Goal: Task Accomplishment & Management: Use online tool/utility

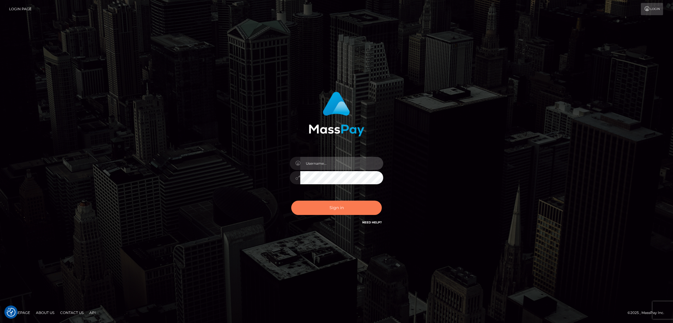
type input "[DOMAIN_NAME]"
click at [345, 204] on button "Sign in" at bounding box center [336, 208] width 91 height 14
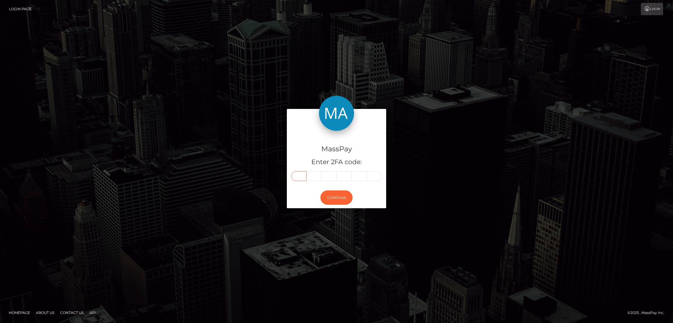
drag, startPoint x: 300, startPoint y: 179, endPoint x: 301, endPoint y: 175, distance: 3.6
click at [300, 179] on input "text" at bounding box center [298, 176] width 15 height 10
paste input "4"
type input "4"
type input "1"
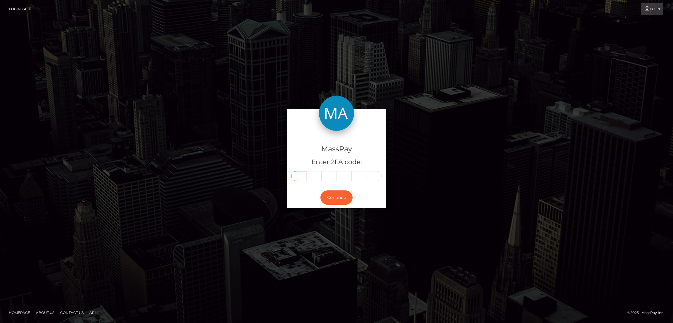
type input "6"
type input "8"
type input "2"
type input "0"
click at [338, 195] on button "Continue" at bounding box center [337, 198] width 32 height 14
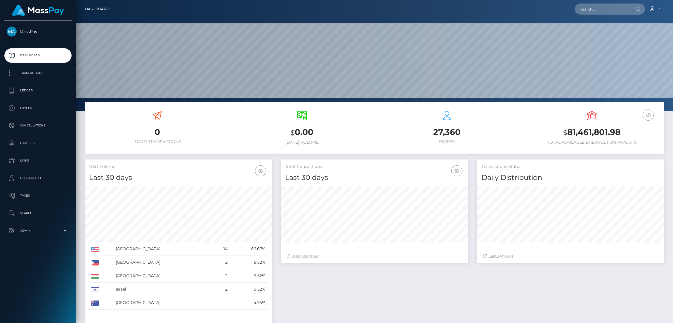
scroll to position [104, 187]
click at [600, 6] on input "text" at bounding box center [602, 9] width 55 height 11
paste input "malessa3589@hotmail.com"
type input "malessa3589@hotmail.com"
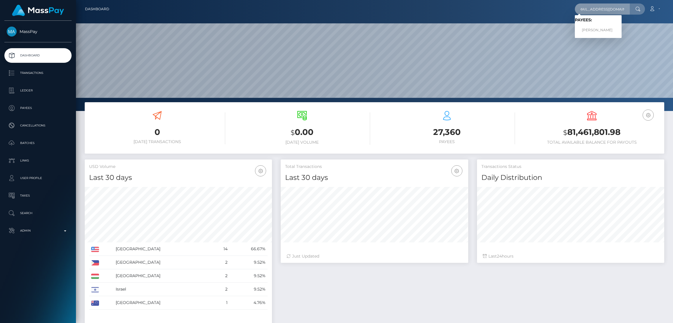
scroll to position [0, 0]
click at [599, 28] on link "Belen Diaz Quesada" at bounding box center [598, 30] width 47 height 11
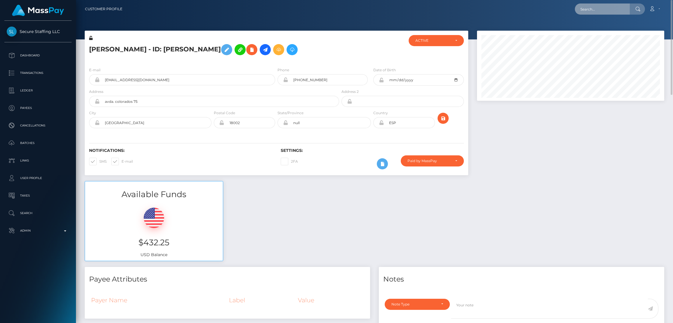
click at [601, 12] on input "text" at bounding box center [602, 9] width 55 height 11
paste input "rstanik@email.cz"
type input "rstanik@email.cz"
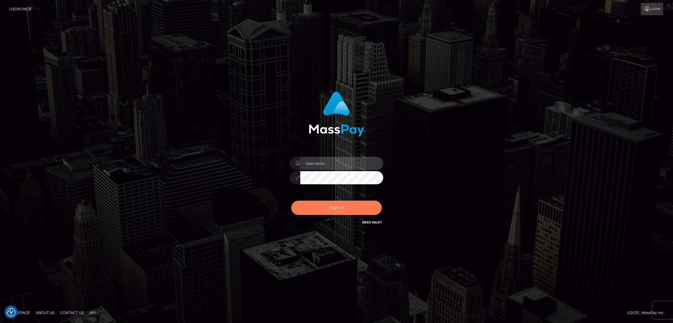
type input "[DOMAIN_NAME]"
click at [342, 204] on button "Sign in" at bounding box center [336, 208] width 91 height 14
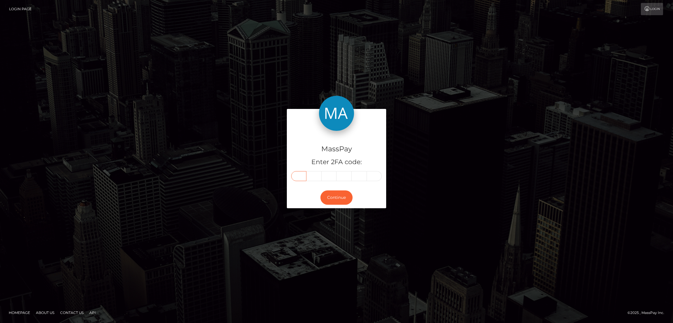
click at [299, 179] on input "text" at bounding box center [298, 176] width 15 height 10
paste input "0"
type input "0"
type input "7"
type input "9"
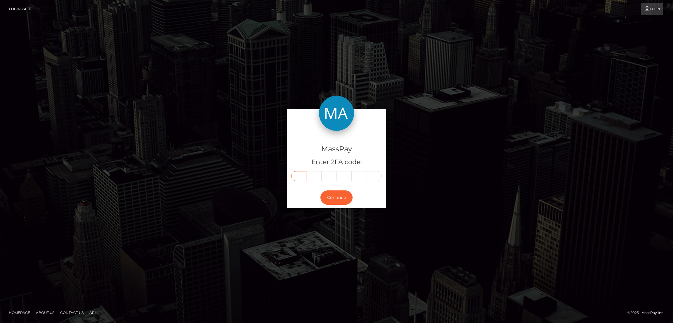
type input "9"
type input "7"
click at [342, 197] on button "Continue" at bounding box center [337, 198] width 32 height 14
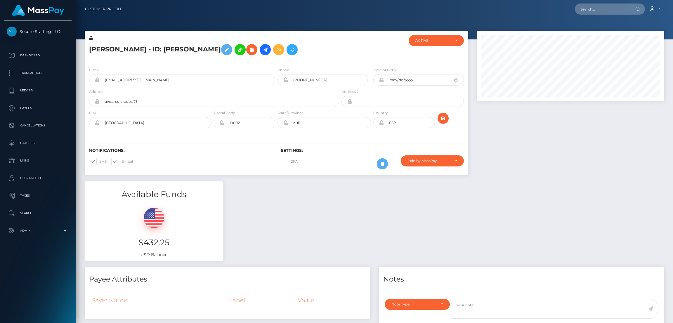
type input "079997"
type input "rstanik@seznam.cz"
click at [590, 30] on link "Bc Richard StanÃ­k" at bounding box center [600, 30] width 50 height 11
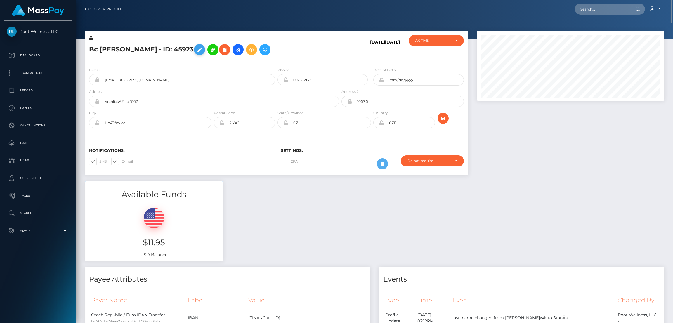
click at [199, 51] on icon at bounding box center [199, 49] width 7 height 7
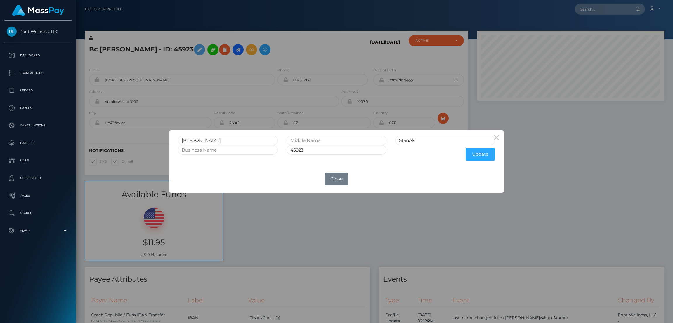
drag, startPoint x: 267, startPoint y: 210, endPoint x: 302, endPoint y: 192, distance: 39.5
click at [269, 210] on div "× Bc Richard StanÃ­k 45923 Update OK No Close" at bounding box center [336, 161] width 673 height 323
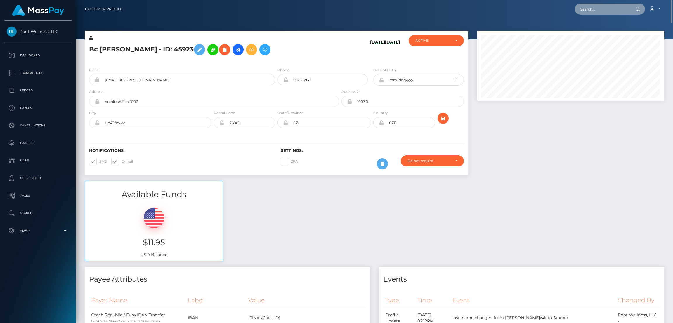
click at [604, 11] on input "text" at bounding box center [602, 9] width 55 height 11
paste input "zaebis_80@mail.ru"
type input "zaebis_80@mail.ru"
click at [599, 28] on link "Irina Olegovna Shepeleva" at bounding box center [598, 30] width 47 height 11
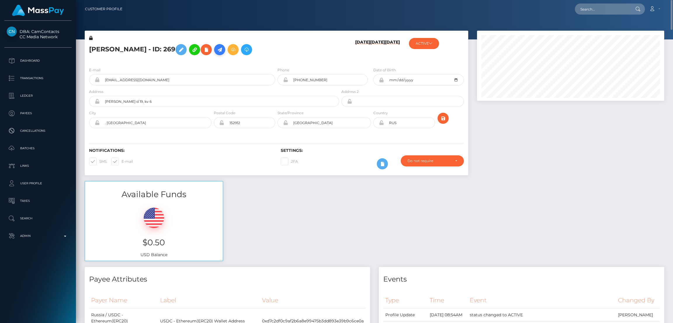
click at [223, 48] on icon at bounding box center [219, 49] width 7 height 7
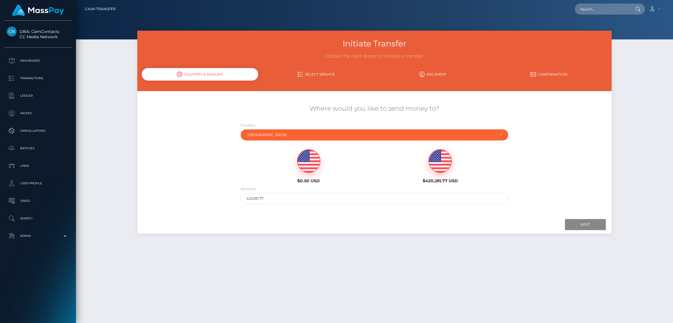
click at [310, 158] on img at bounding box center [309, 161] width 23 height 23
type input "0.5"
click at [575, 223] on input "Next" at bounding box center [585, 224] width 41 height 11
